Goal: Transaction & Acquisition: Purchase product/service

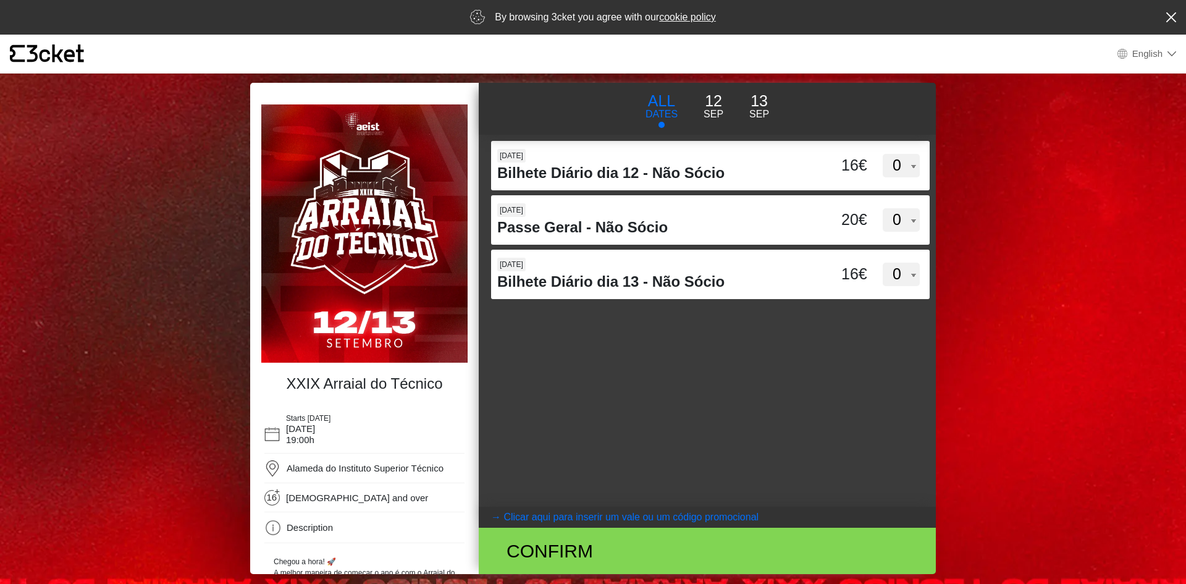
click at [715, 396] on div "d3dVTTBtbEpMQUxVUUdnTllBdWVFUT09 [DATE] Bilhete Diário dia 12 - Não Sócio 16€ 0…" at bounding box center [707, 321] width 457 height 372
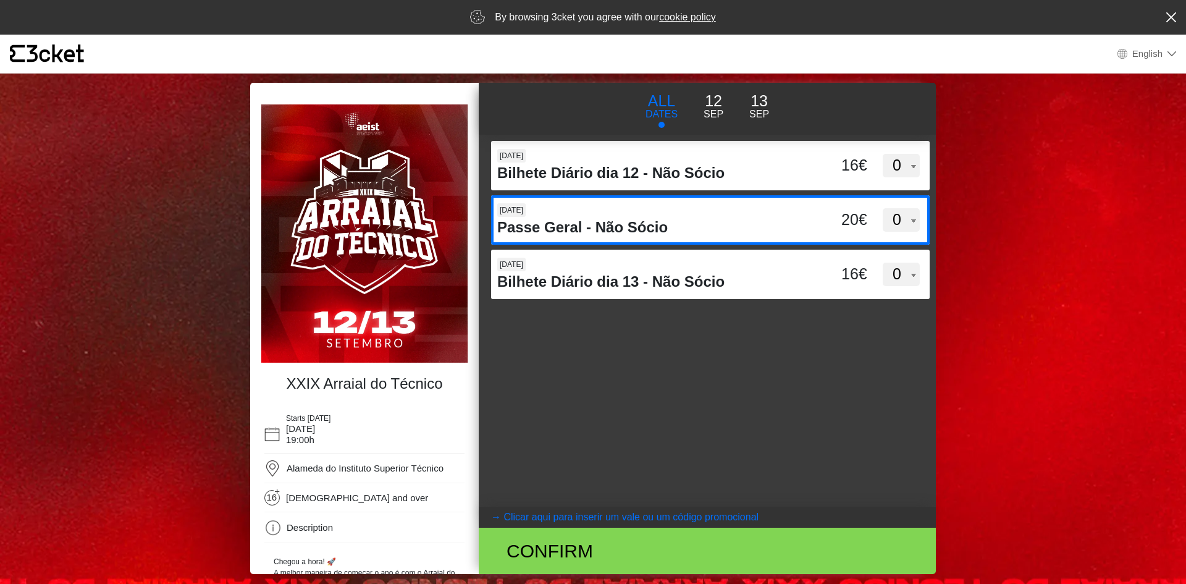
click at [903, 219] on select "0 1 2 3 4 5 6 7 8 9 10 11 12 13 14 15" at bounding box center [901, 219] width 37 height 23
select select "1"
click at [883, 208] on select "0 1 2 3 4 5 6 7 8 9 10 11 12 13 14 15" at bounding box center [901, 219] width 37 height 23
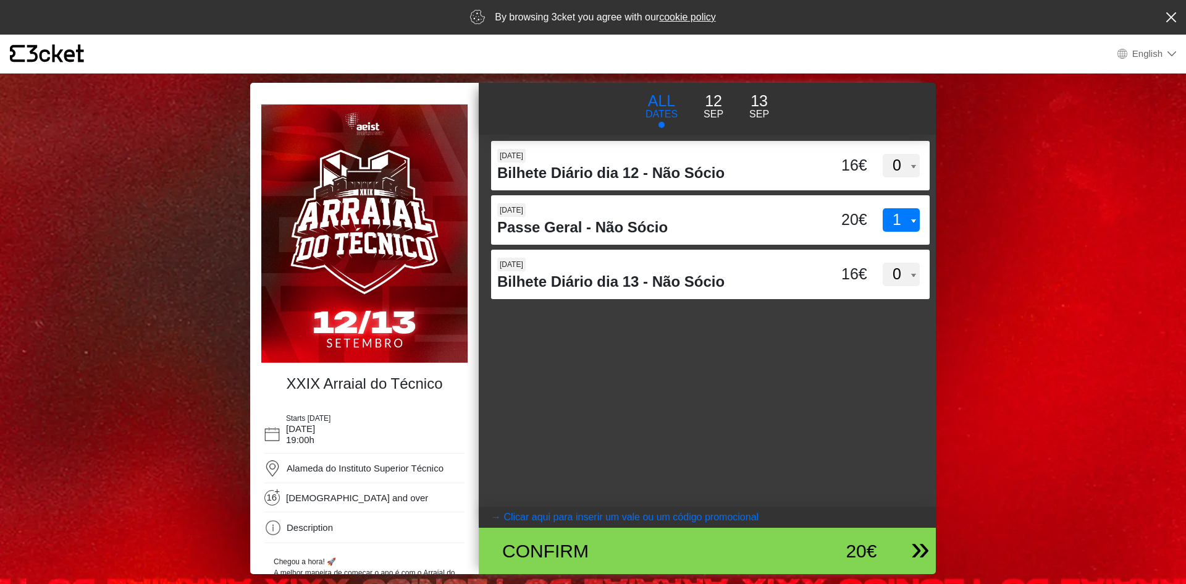
click at [615, 552] on div "Confirm" at bounding box center [632, 551] width 279 height 28
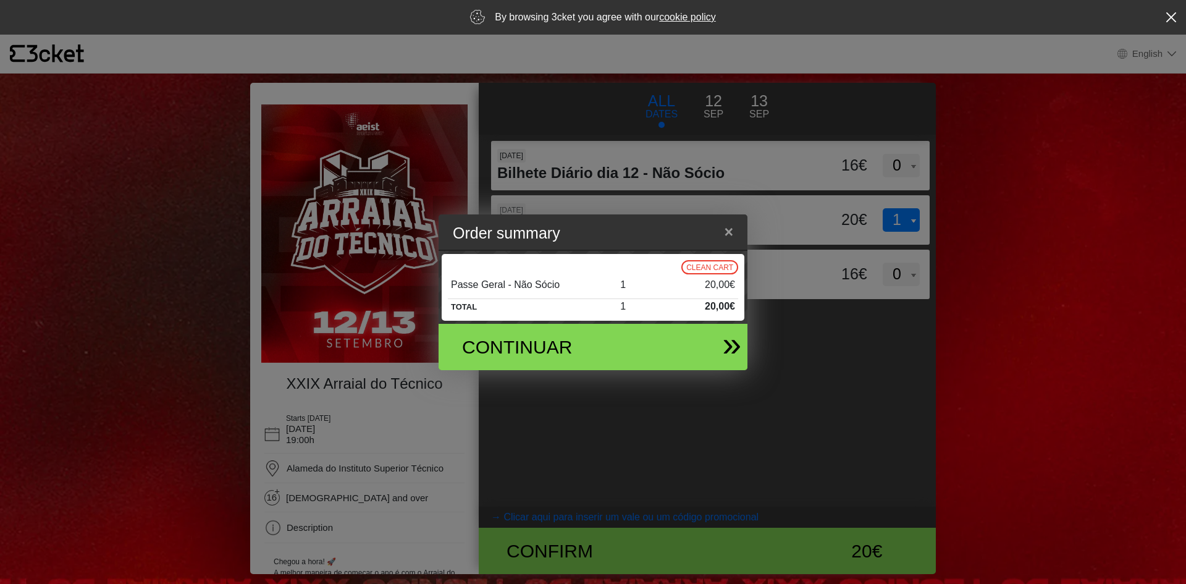
click at [629, 350] on div "Continuar" at bounding box center [543, 347] width 180 height 28
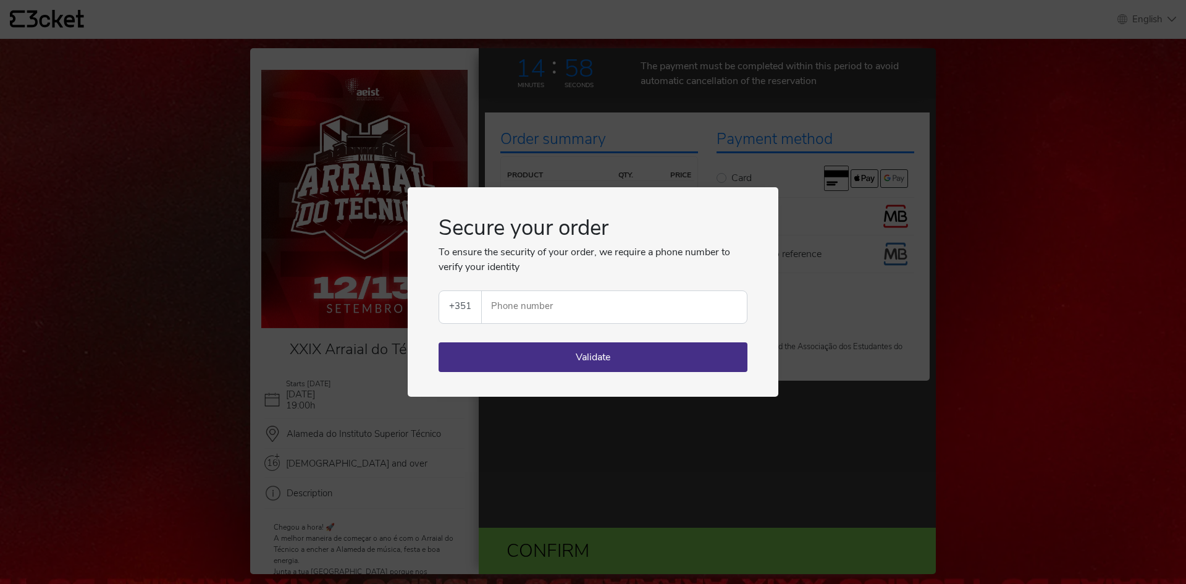
click at [550, 314] on input "Phone number" at bounding box center [619, 307] width 255 height 32
type input "968141529"
click at [497, 371] on button "Validate" at bounding box center [592, 357] width 309 height 30
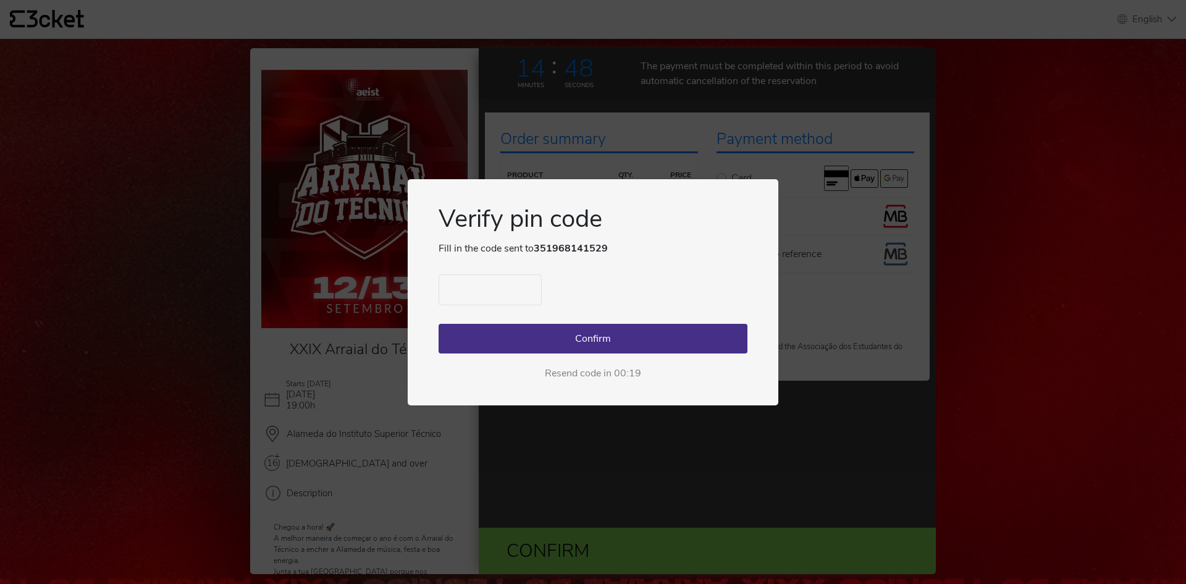
click at [474, 295] on input "text" at bounding box center [489, 289] width 103 height 31
type input "3972"
click at [506, 333] on button "Confirm" at bounding box center [592, 339] width 309 height 30
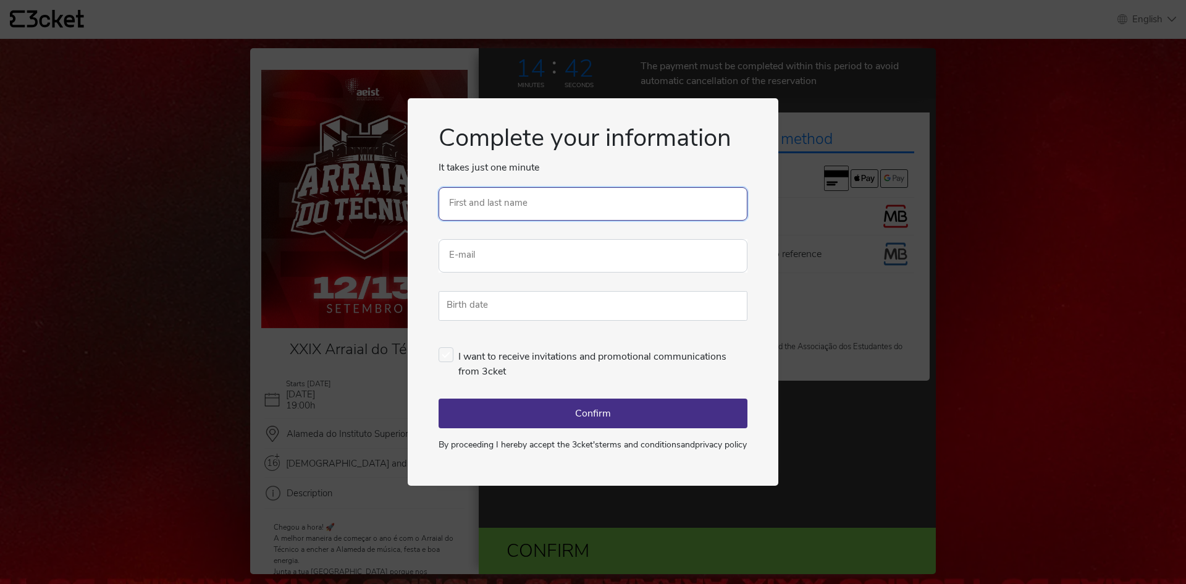
click at [503, 208] on input "First and last name" at bounding box center [592, 203] width 309 height 33
type input "[PERSON_NAME]"
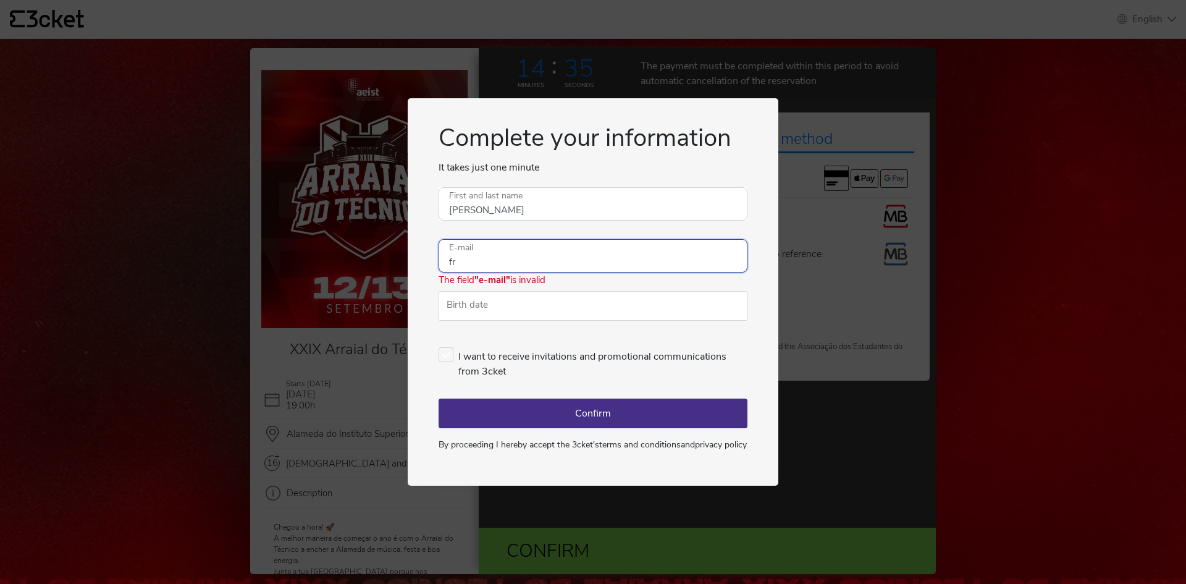
type input "[EMAIL_ADDRESS][DOMAIN_NAME]"
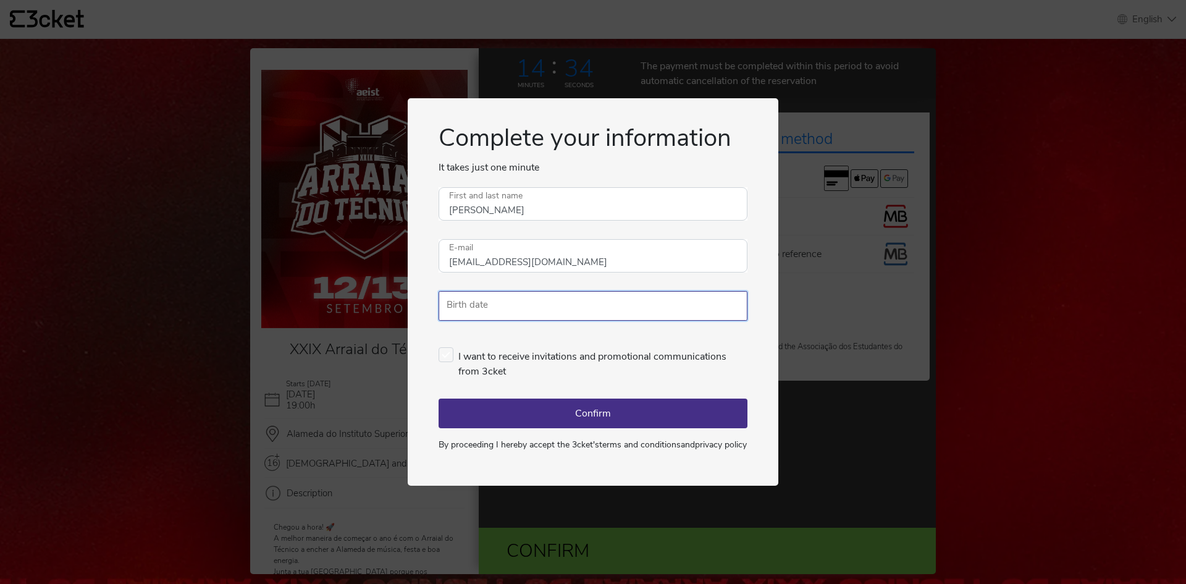
click at [531, 301] on input "Birth date" at bounding box center [592, 306] width 309 height 30
type input "22/03/1995"
click at [638, 406] on button "Confirm" at bounding box center [592, 413] width 309 height 30
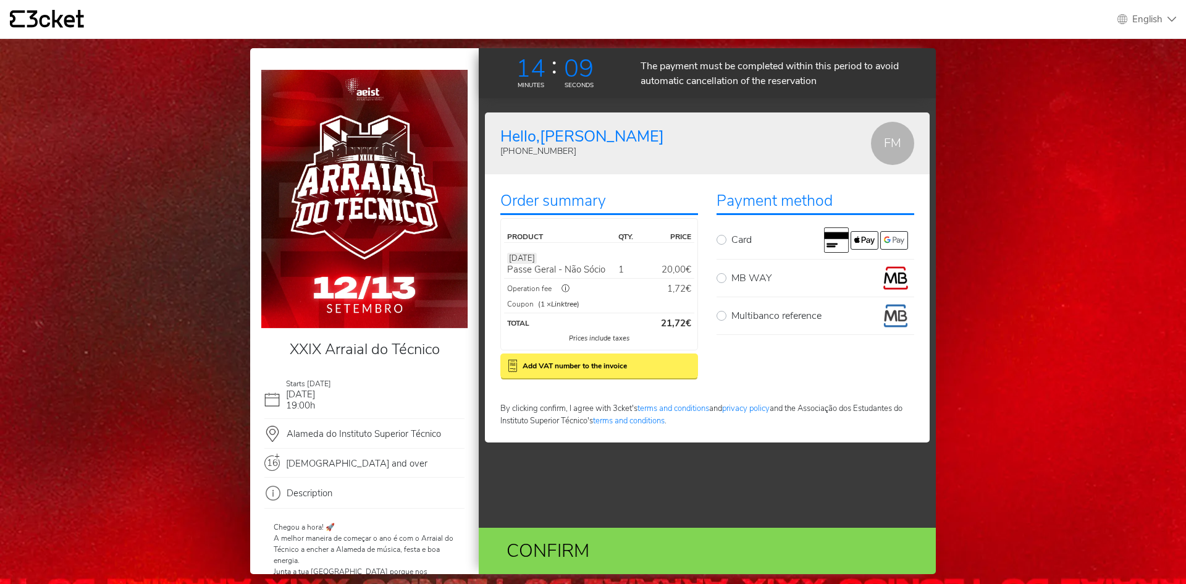
click at [731, 279] on label "MB WAY" at bounding box center [822, 278] width 183 height 25
click at [731, 274] on input "MB WAY" at bounding box center [735, 270] width 8 height 8
radio input "true"
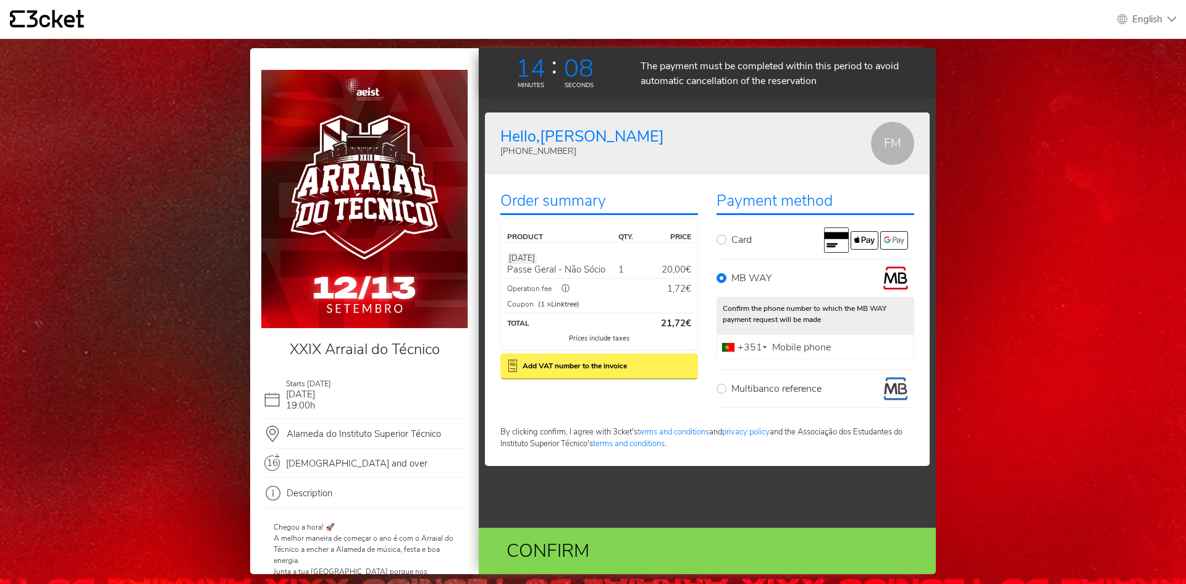
click at [562, 367] on b "Add VAT number to the invoice" at bounding box center [574, 365] width 104 height 11
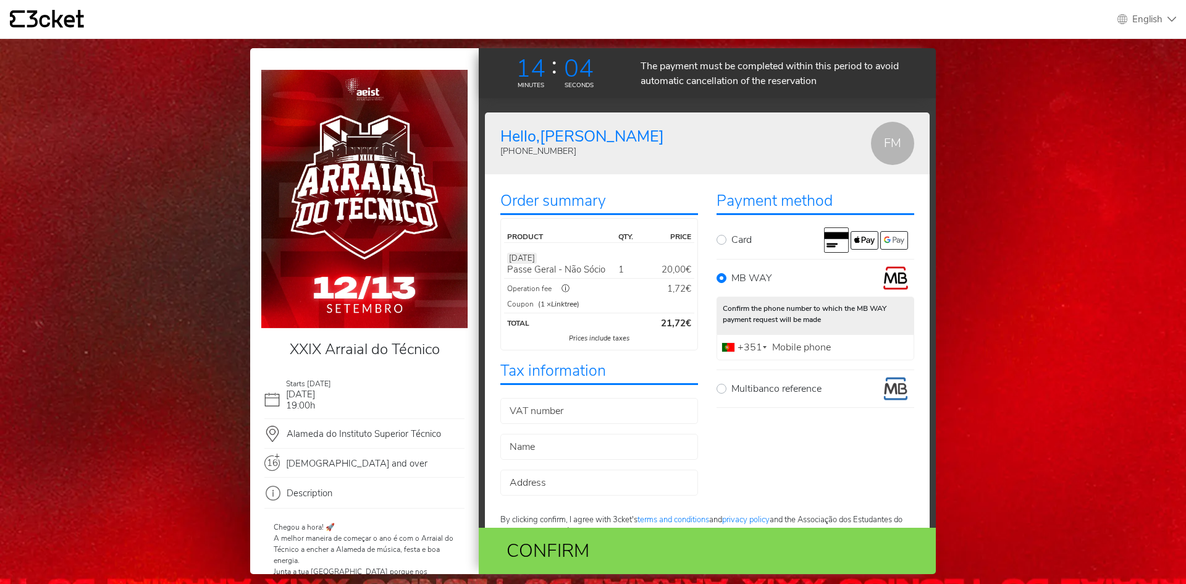
click at [543, 409] on label "VAT number" at bounding box center [536, 411] width 60 height 8
click at [543, 409] on input "VAT number" at bounding box center [599, 411] width 198 height 26
type input "218761619"
click at [539, 441] on input "Name" at bounding box center [599, 447] width 198 height 26
type input "[PERSON_NAME]"
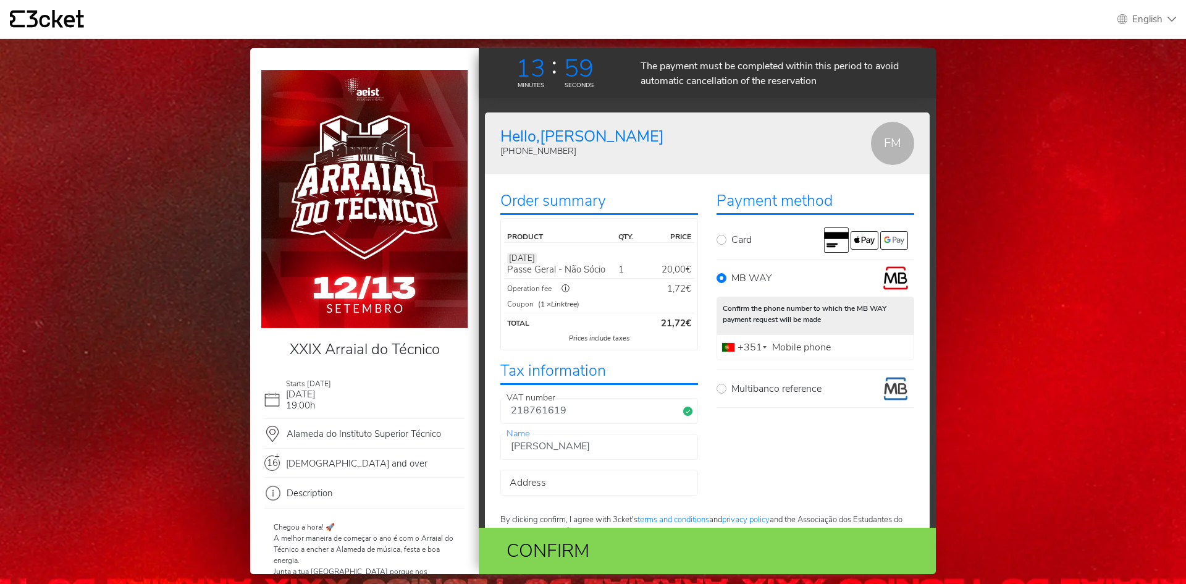
type input "[GEOGRAPHIC_DATA][PERSON_NAME]"
type input "968141529"
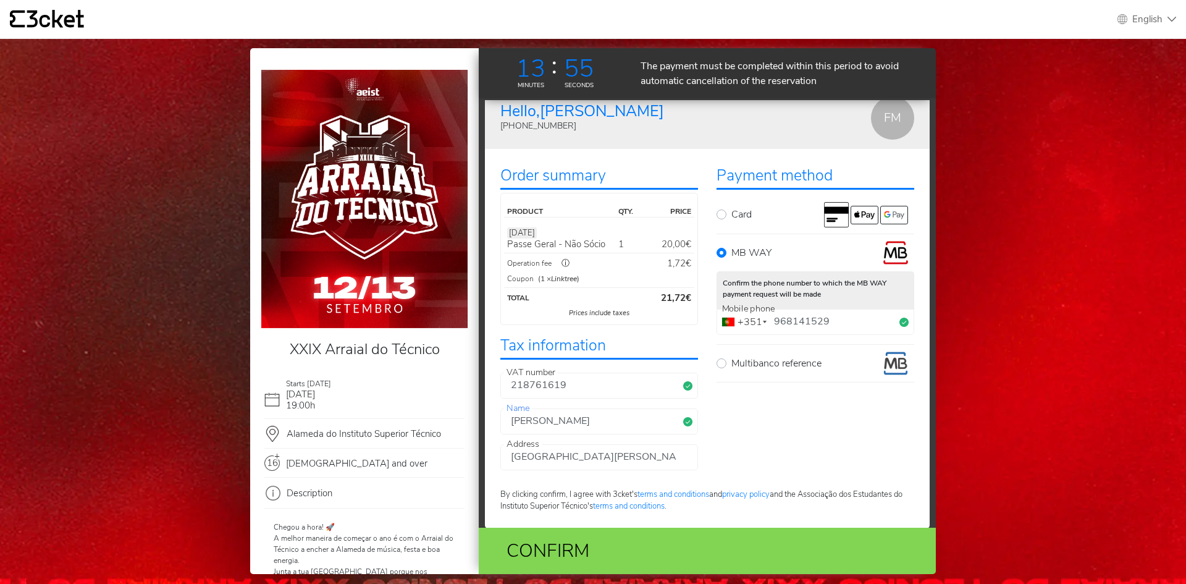
scroll to position [38, 0]
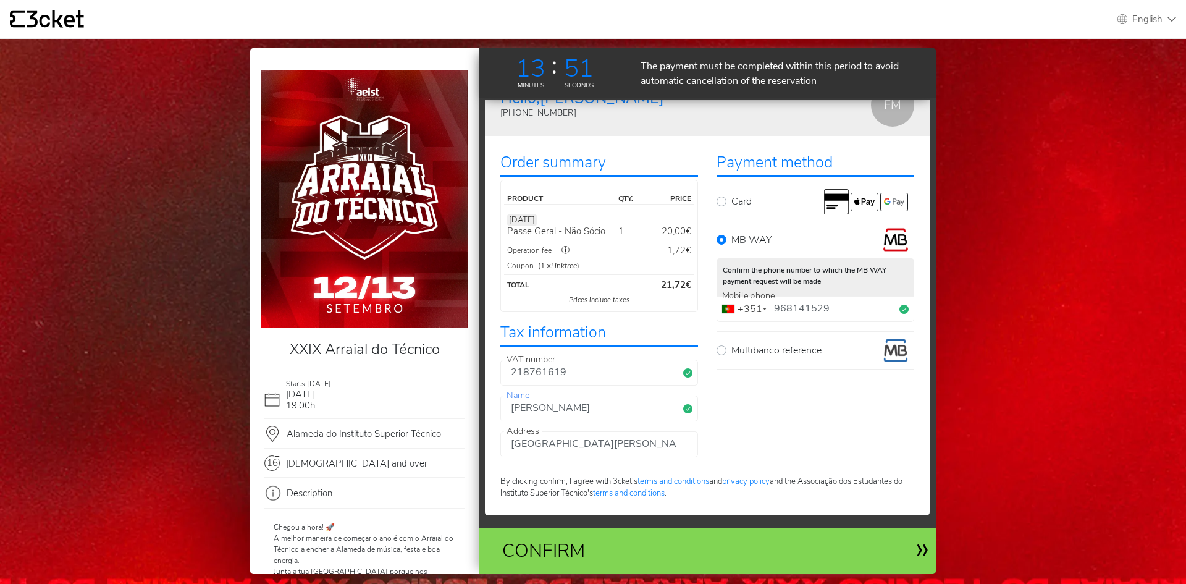
click at [698, 557] on div "Confirm" at bounding box center [632, 551] width 279 height 28
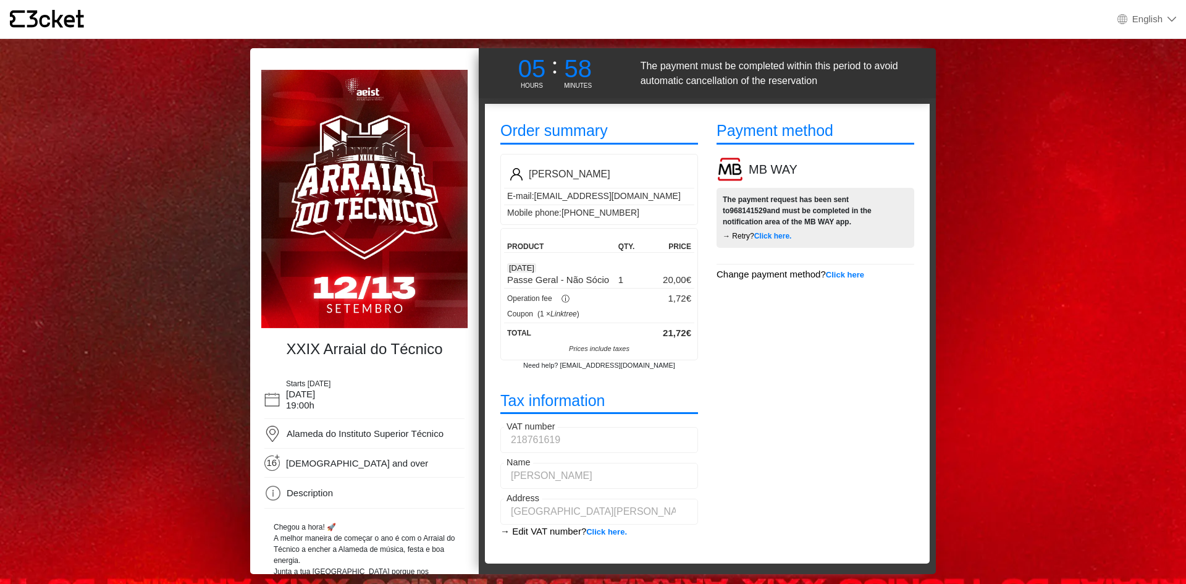
scroll to position [10, 0]
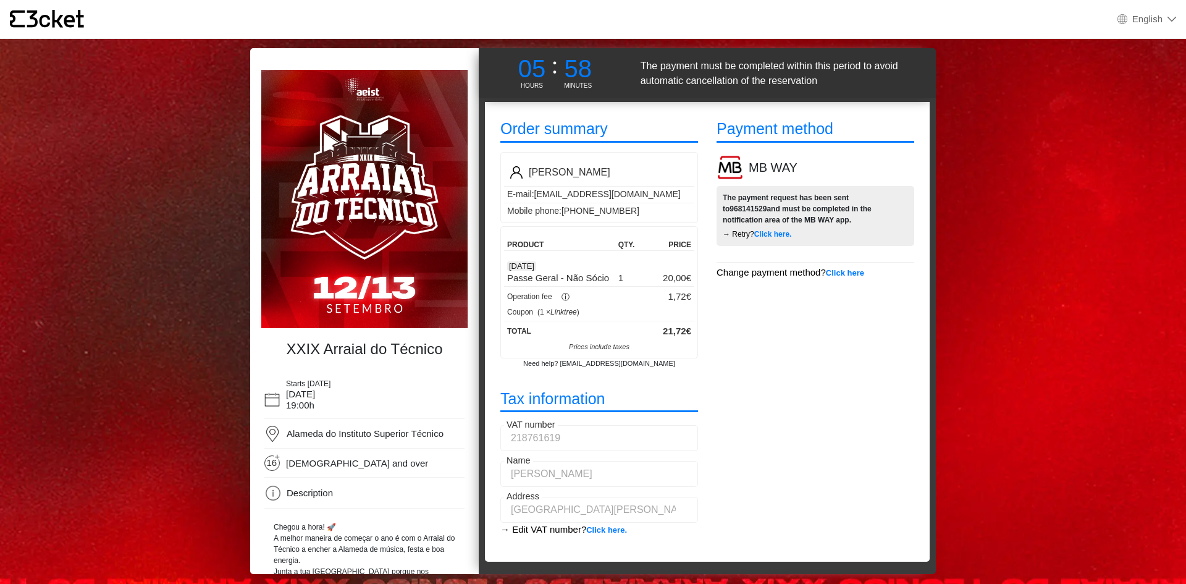
click at [768, 236] on b "Click here." at bounding box center [773, 234] width 38 height 9
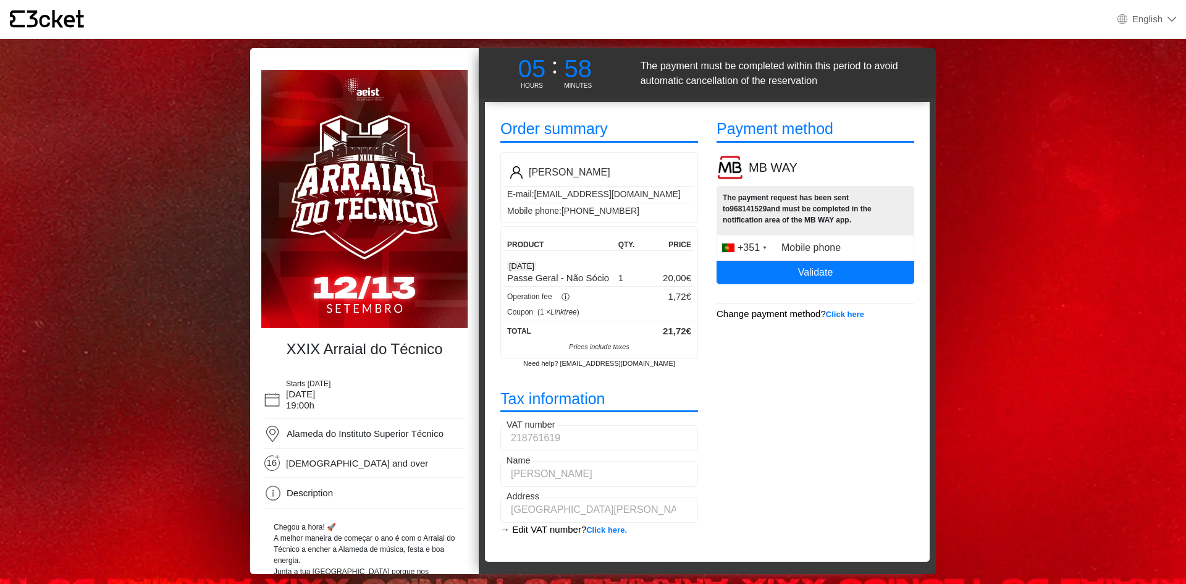
click at [793, 250] on label "Mobile phone" at bounding box center [810, 248] width 65 height 8
click at [793, 250] on input "Mobile phone" at bounding box center [815, 248] width 198 height 26
type input "968141529"
click at [814, 275] on button "Validate" at bounding box center [815, 272] width 198 height 23
